Goal: Obtain resource: Obtain resource

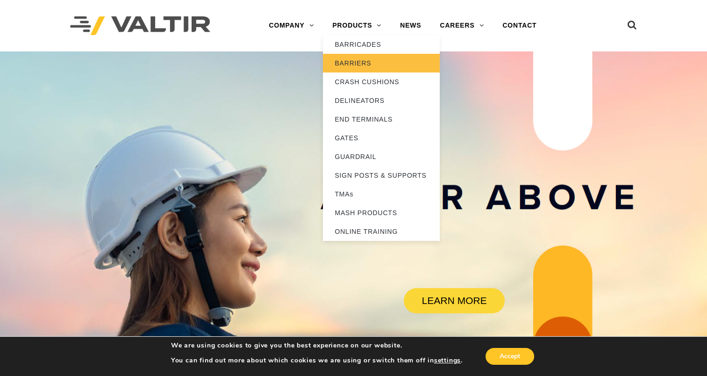
click at [357, 65] on link "BARRIERS" at bounding box center [381, 63] width 117 height 19
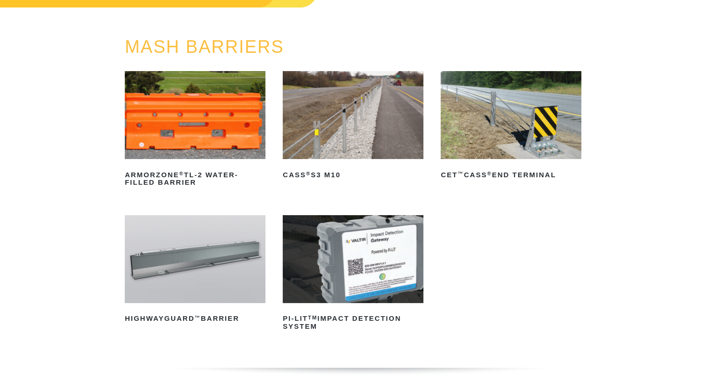
scroll to position [93, 0]
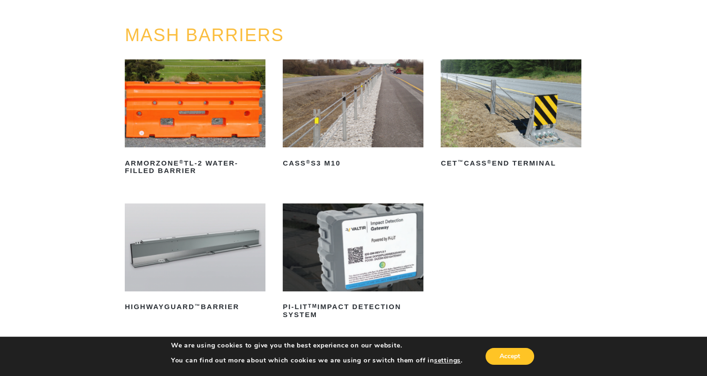
click at [186, 240] on img at bounding box center [195, 247] width 141 height 88
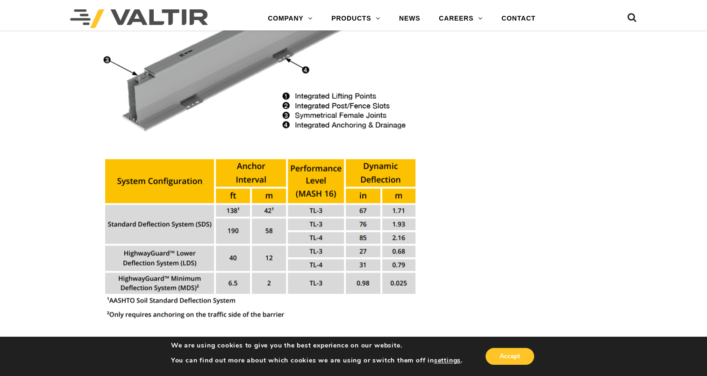
scroll to position [1028, 0]
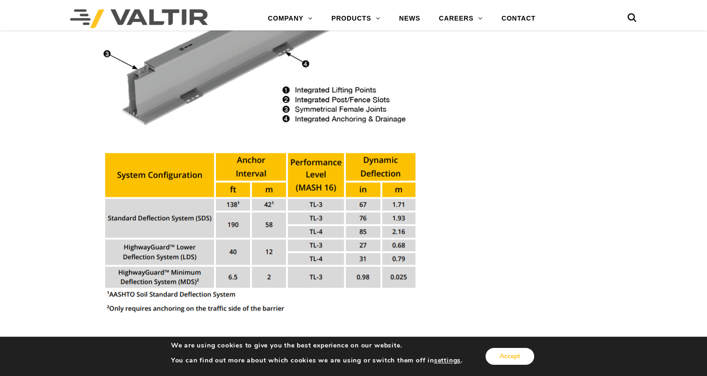
click at [513, 357] on button "Accept" at bounding box center [509, 356] width 49 height 17
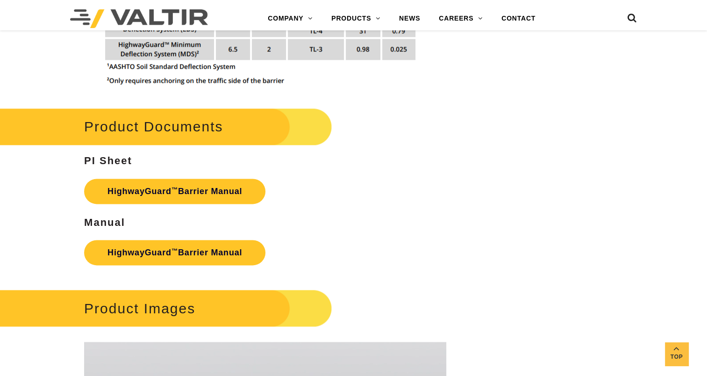
scroll to position [1261, 0]
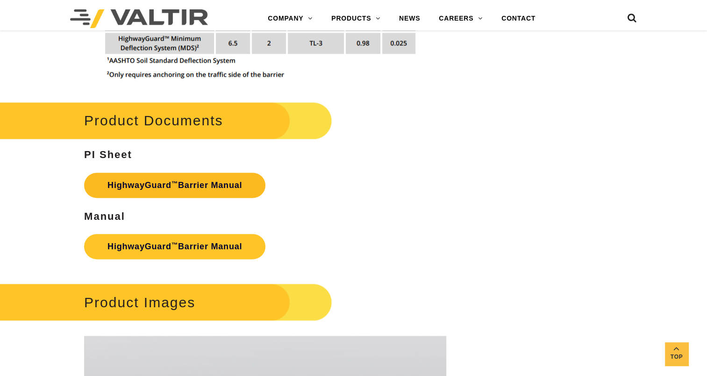
click at [177, 180] on sup "™" at bounding box center [174, 183] width 7 height 7
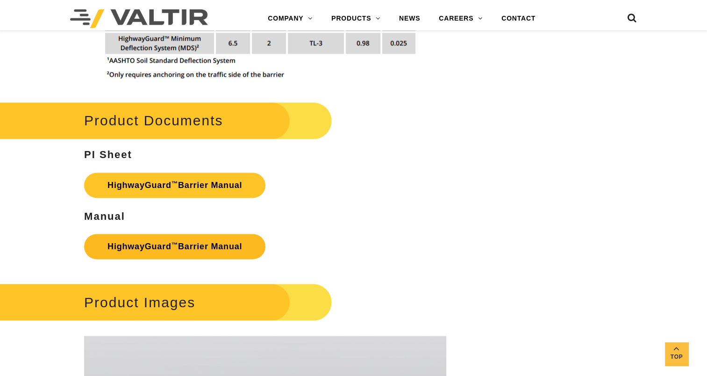
click at [159, 235] on link "HighwayGuard ™ Barrier Manual" at bounding box center [174, 246] width 181 height 25
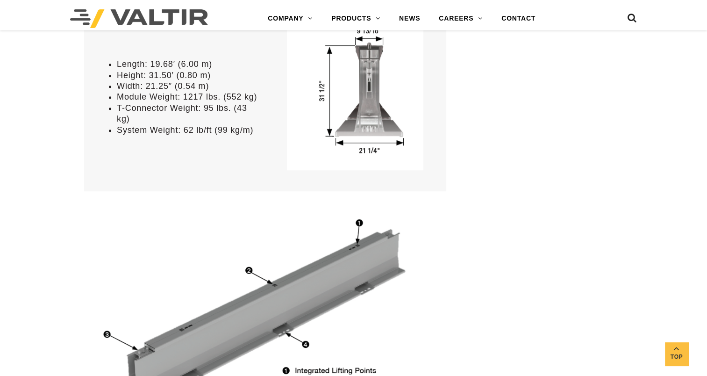
scroll to position [654, 0]
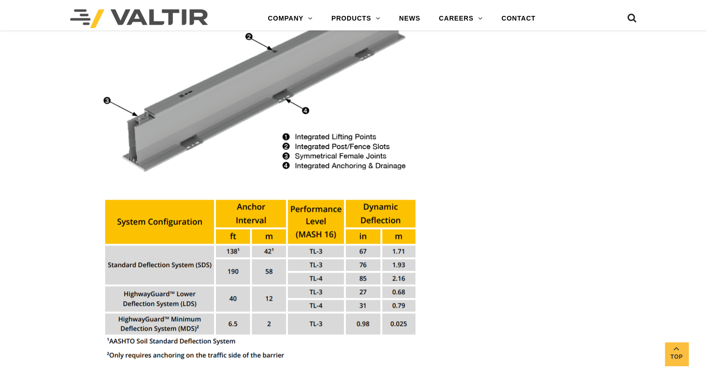
scroll to position [1028, 0]
